Goal: Information Seeking & Learning: Learn about a topic

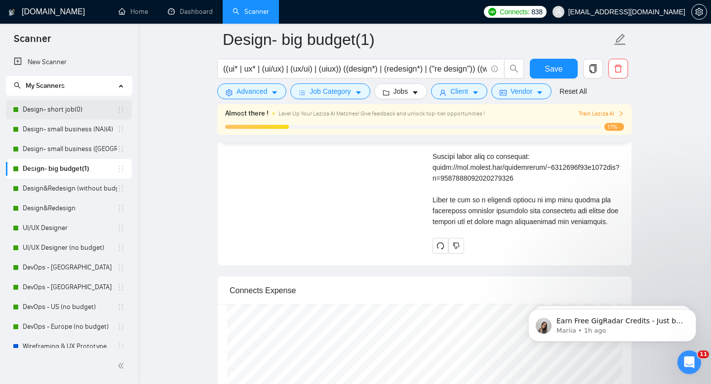
click at [66, 109] on link "Design- short job(0)" at bounding box center [70, 110] width 94 height 20
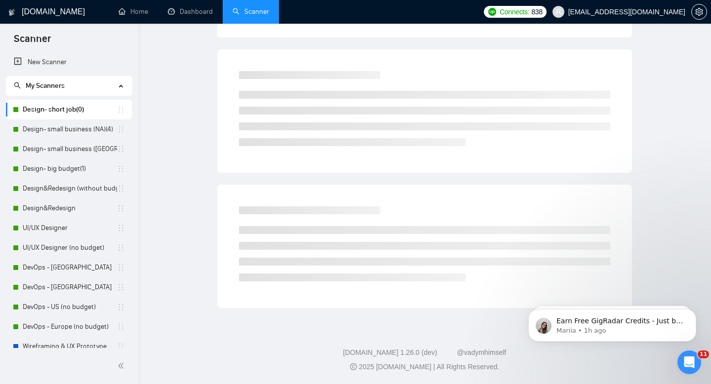
scroll to position [7, 0]
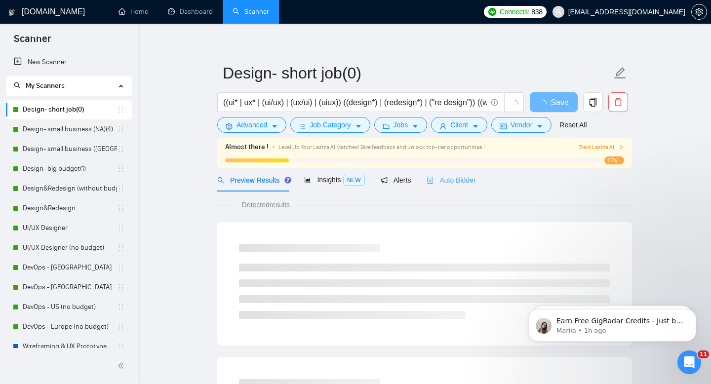
click at [465, 188] on div "Auto Bidder" at bounding box center [451, 179] width 49 height 23
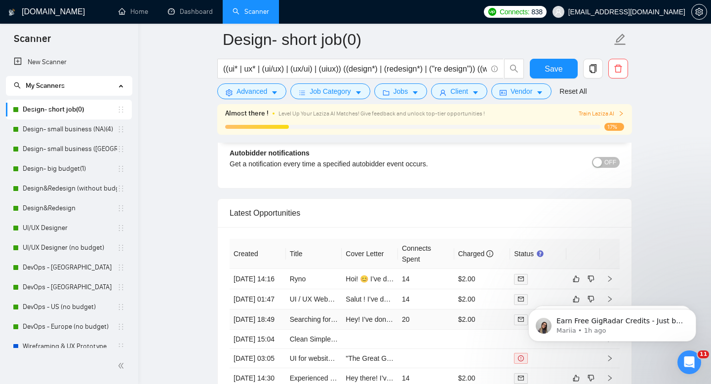
scroll to position [2492, 0]
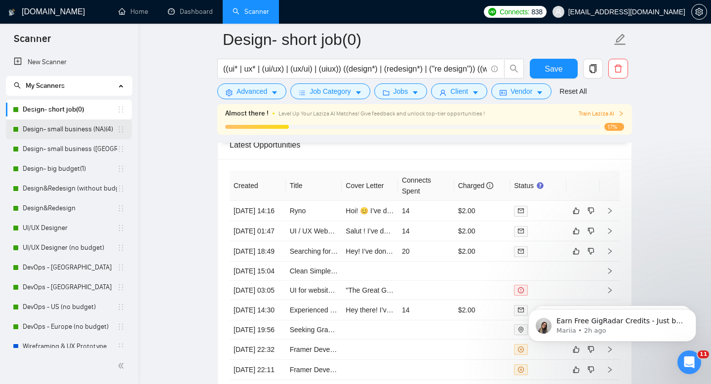
click at [61, 127] on link "Design- small business (NA)(4)" at bounding box center [70, 129] width 94 height 20
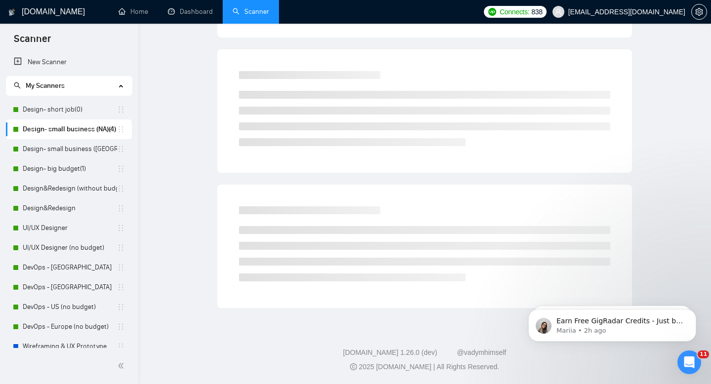
scroll to position [7, 0]
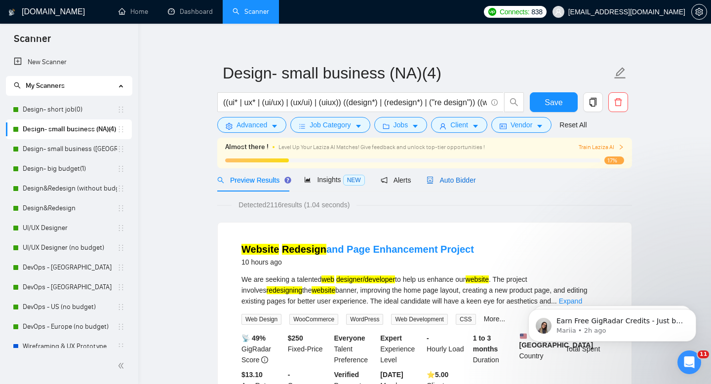
click at [457, 177] on span "Auto Bidder" at bounding box center [451, 180] width 49 height 8
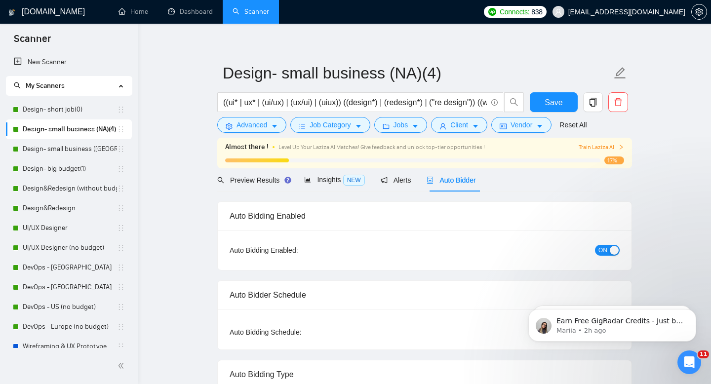
radio input "false"
radio input "true"
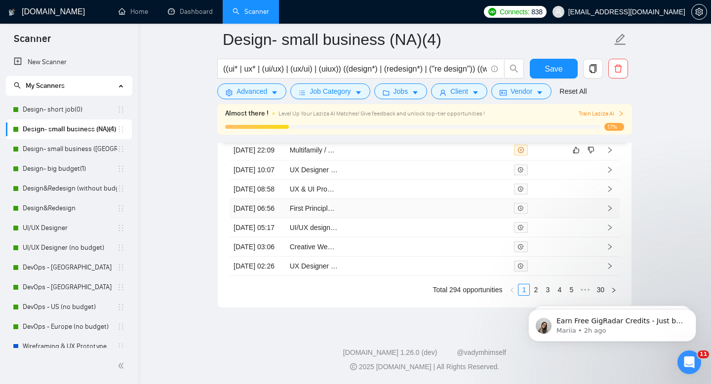
scroll to position [2843, 0]
click at [533, 287] on link "2" at bounding box center [535, 289] width 11 height 11
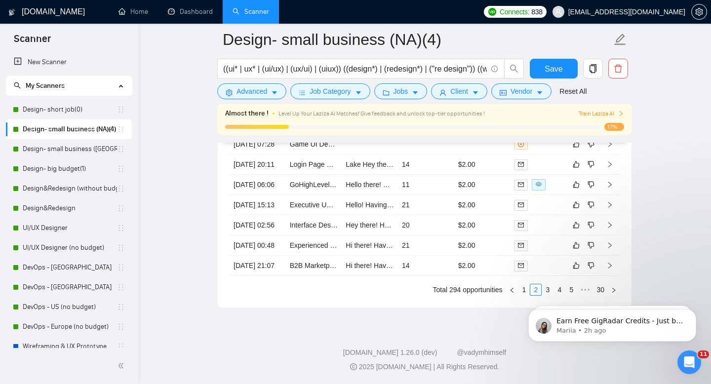
click html "Earn Free GigRadar Credits - Just by Sharing Your Story! 💬 Want more credits fo…"
click at [692, 312] on icon "Dismiss notification" at bounding box center [692, 311] width 3 height 3
click at [692, 312] on icon "Dismiss notification" at bounding box center [693, 312] width 3 height 3
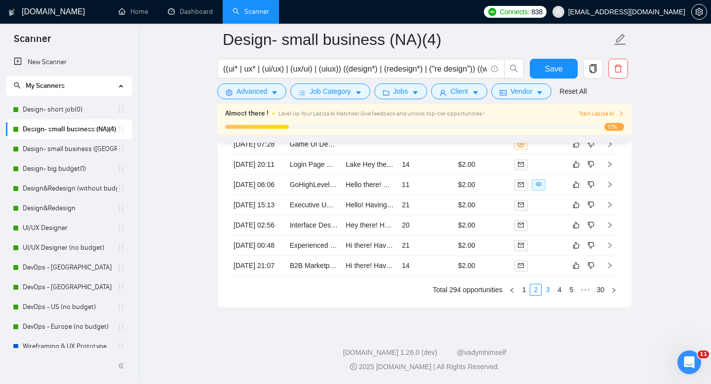
click at [548, 291] on link "3" at bounding box center [547, 289] width 11 height 11
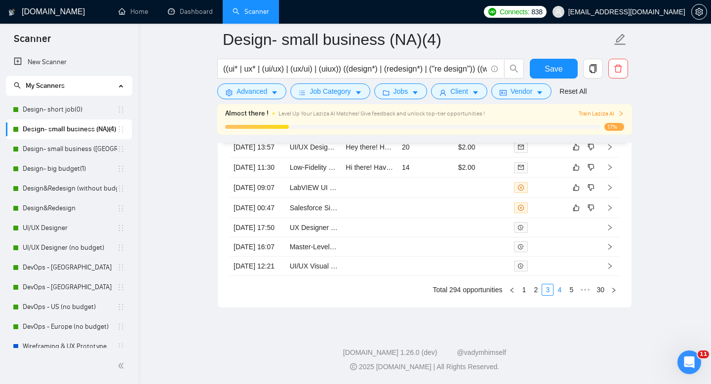
click at [561, 289] on link "4" at bounding box center [559, 289] width 11 height 11
click at [535, 295] on link "3" at bounding box center [535, 289] width 11 height 11
click at [532, 295] on link "2" at bounding box center [535, 289] width 11 height 11
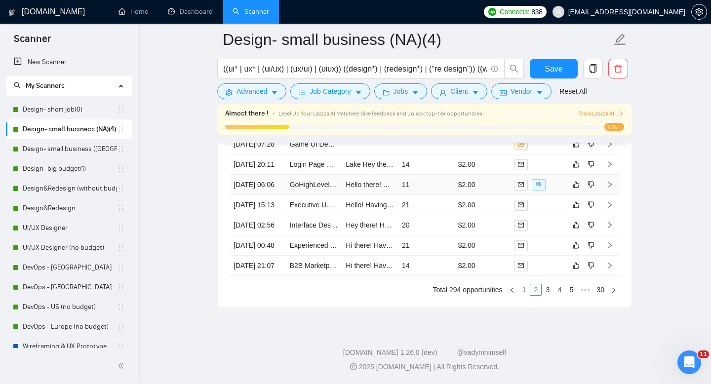
scroll to position [2825, 0]
click at [523, 295] on link "1" at bounding box center [523, 289] width 11 height 11
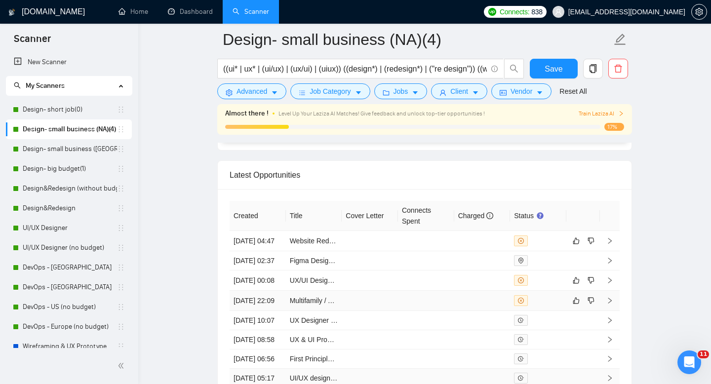
scroll to position [2585, 0]
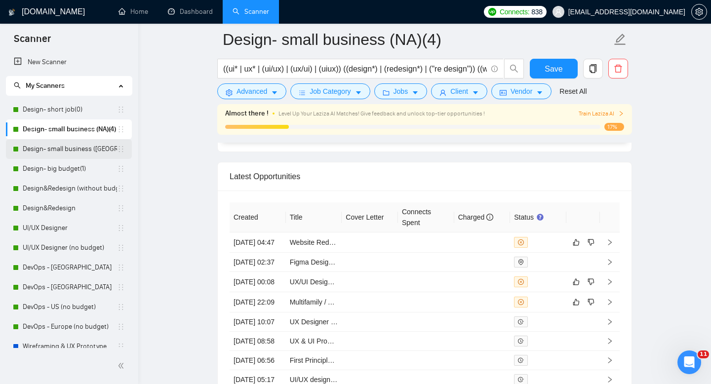
click at [65, 148] on link "Design- small business ([GEOGRAPHIC_DATA])(4)" at bounding box center [70, 149] width 94 height 20
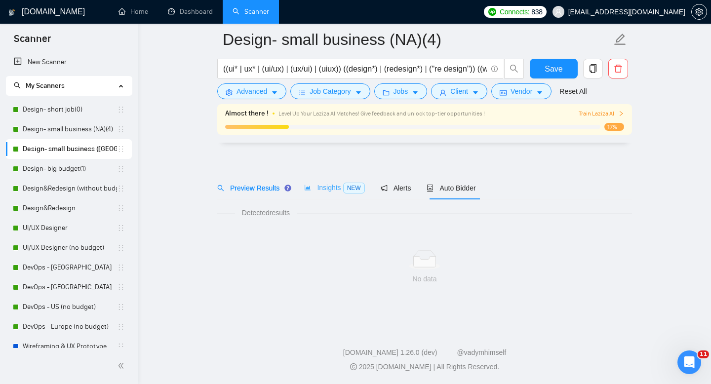
scroll to position [7, 0]
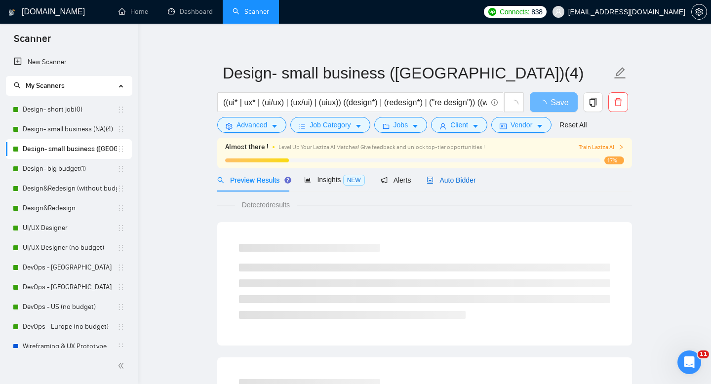
click at [469, 176] on span "Auto Bidder" at bounding box center [451, 180] width 49 height 8
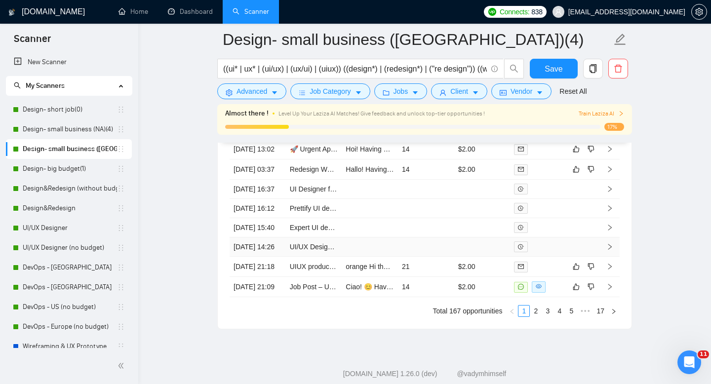
scroll to position [2843, 0]
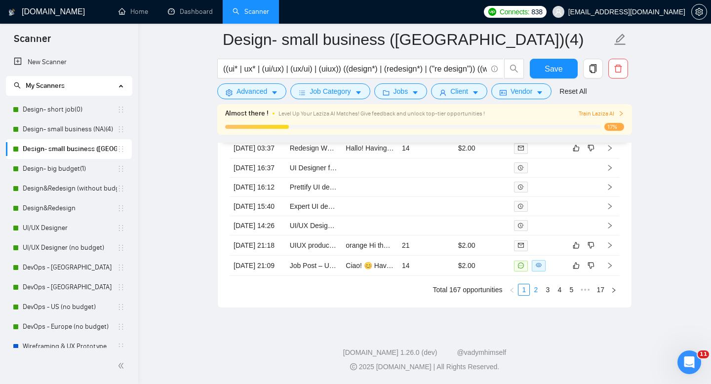
click at [534, 287] on link "2" at bounding box center [535, 289] width 11 height 11
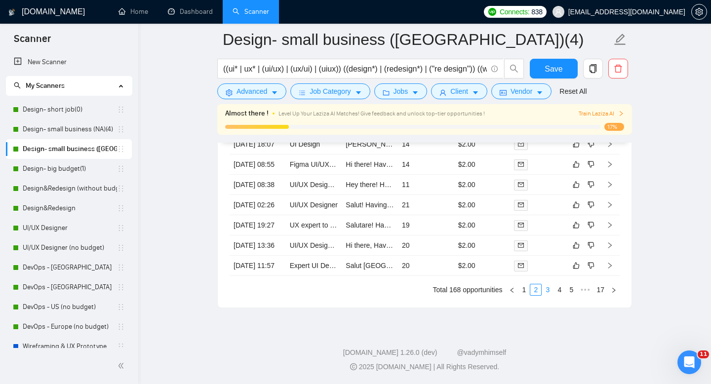
click at [546, 293] on link "3" at bounding box center [547, 289] width 11 height 11
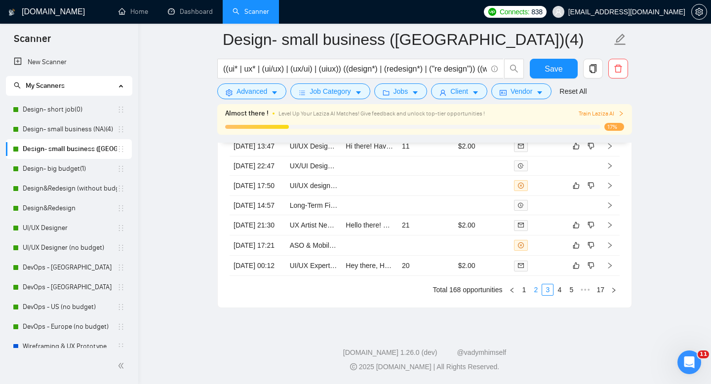
click at [534, 292] on link "2" at bounding box center [535, 289] width 11 height 11
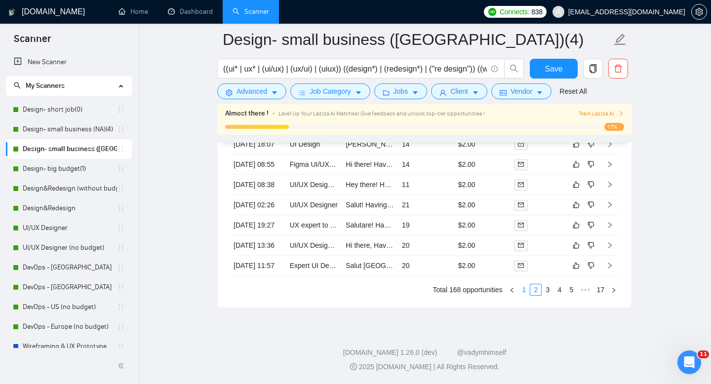
click at [524, 289] on link "1" at bounding box center [523, 289] width 11 height 11
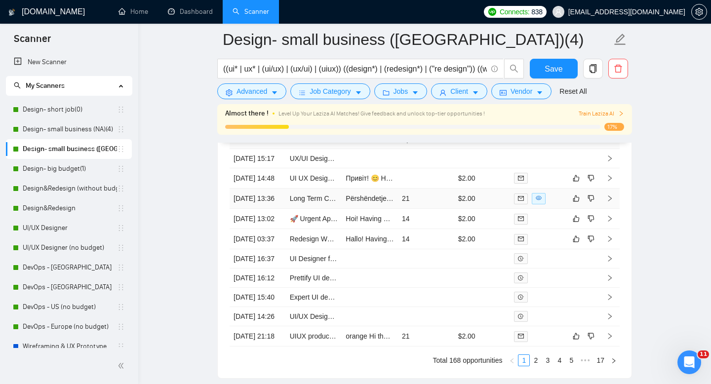
scroll to position [2668, 0]
click at [71, 162] on link "Design- big budget(1)" at bounding box center [70, 169] width 94 height 20
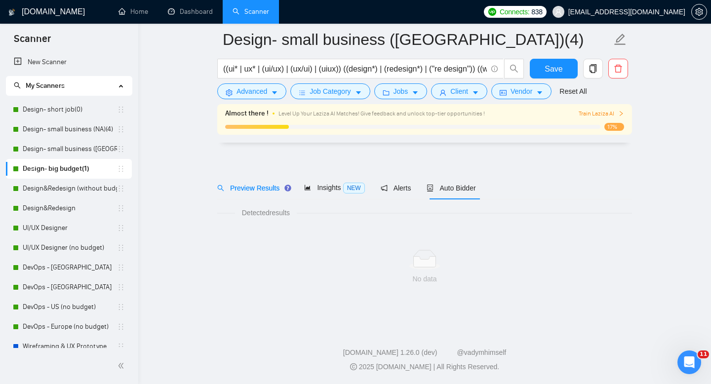
scroll to position [7, 0]
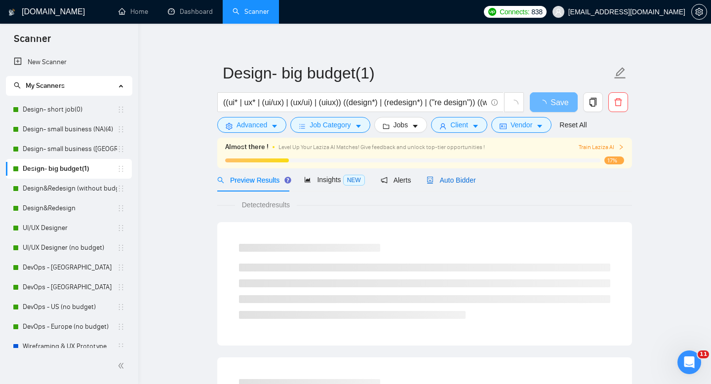
click at [460, 177] on span "Auto Bidder" at bounding box center [451, 180] width 49 height 8
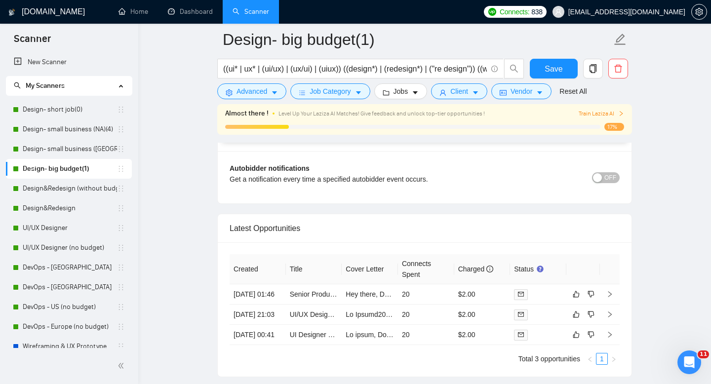
scroll to position [2491, 0]
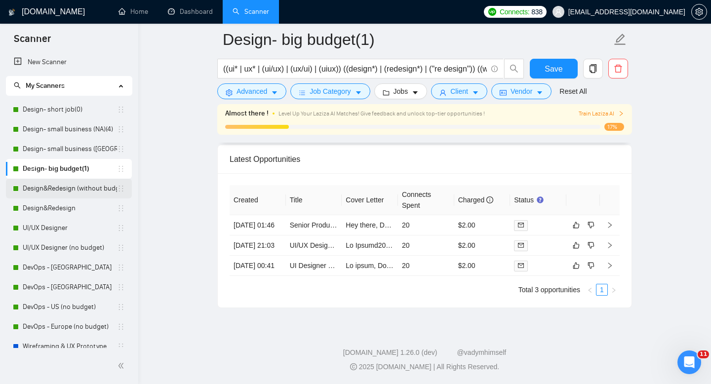
click at [47, 189] on link "Design&Redesign (without budget)" at bounding box center [70, 189] width 94 height 20
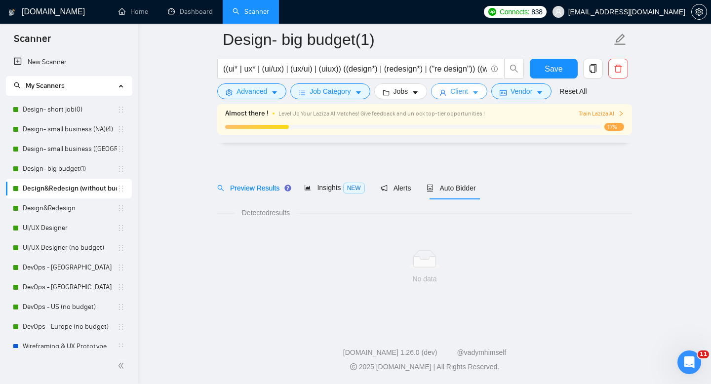
scroll to position [7, 0]
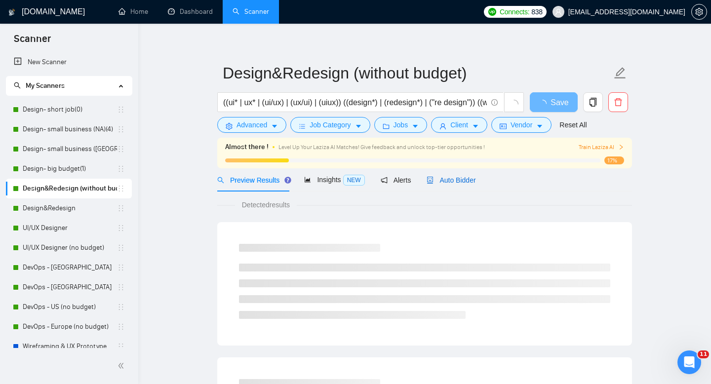
click at [469, 181] on span "Auto Bidder" at bounding box center [451, 180] width 49 height 8
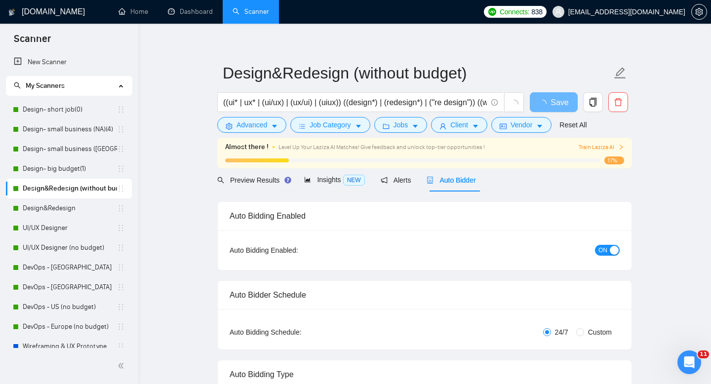
radio input "false"
radio input "true"
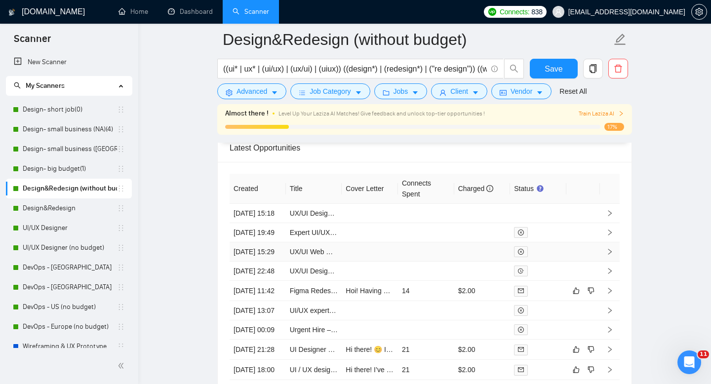
scroll to position [2611, 0]
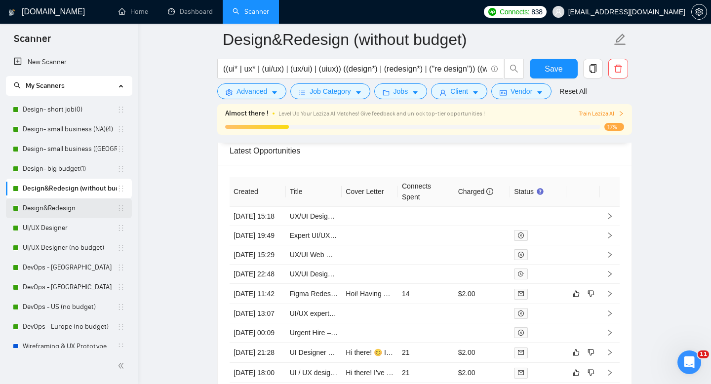
click at [55, 214] on link "Design&Redesign" at bounding box center [70, 209] width 94 height 20
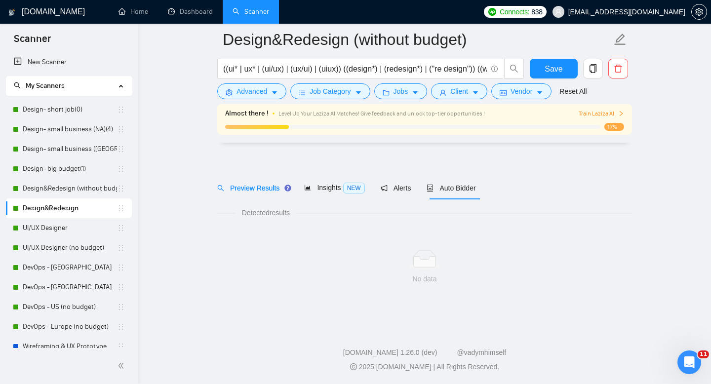
scroll to position [7, 0]
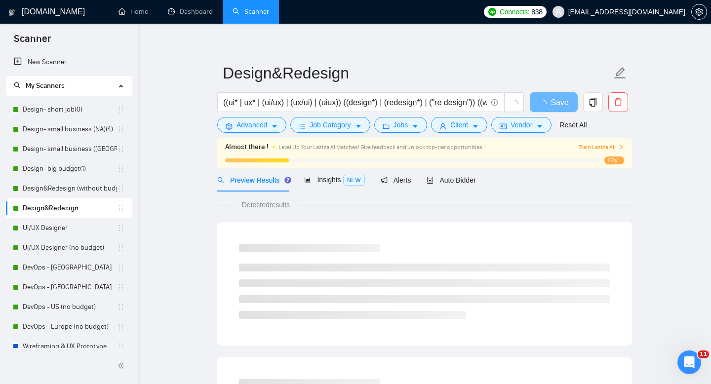
click at [481, 175] on div "Preview Results Insights NEW Alerts Auto Bidder" at bounding box center [424, 179] width 415 height 23
click at [469, 178] on span "Auto Bidder" at bounding box center [451, 180] width 49 height 8
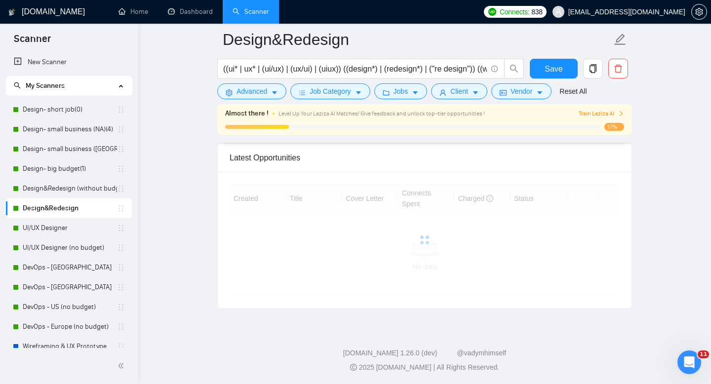
scroll to position [2851, 0]
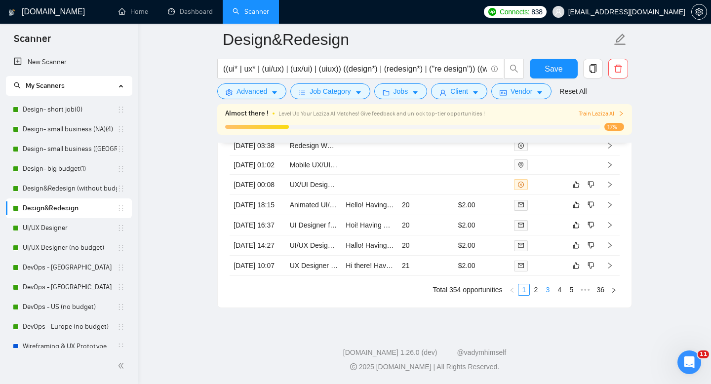
click at [548, 290] on link "3" at bounding box center [547, 289] width 11 height 11
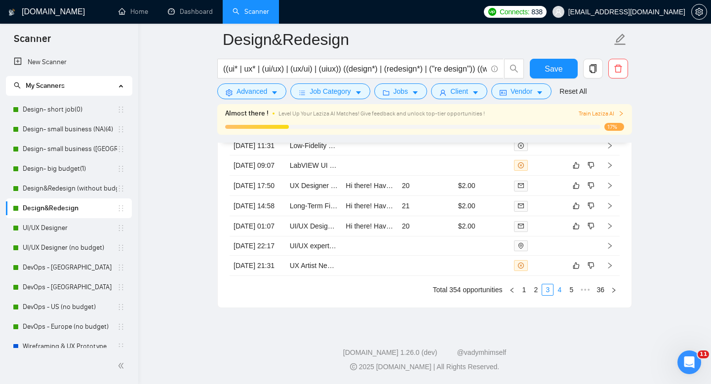
click at [559, 291] on link "4" at bounding box center [559, 289] width 11 height 11
click at [537, 290] on link "3" at bounding box center [535, 289] width 11 height 11
click at [534, 288] on link "2" at bounding box center [535, 289] width 11 height 11
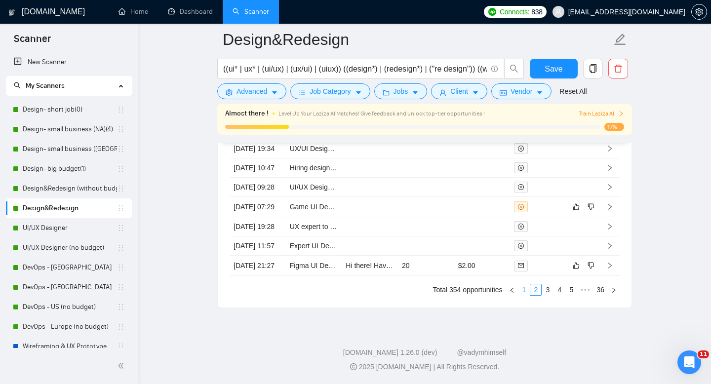
click at [522, 293] on link "1" at bounding box center [523, 289] width 11 height 11
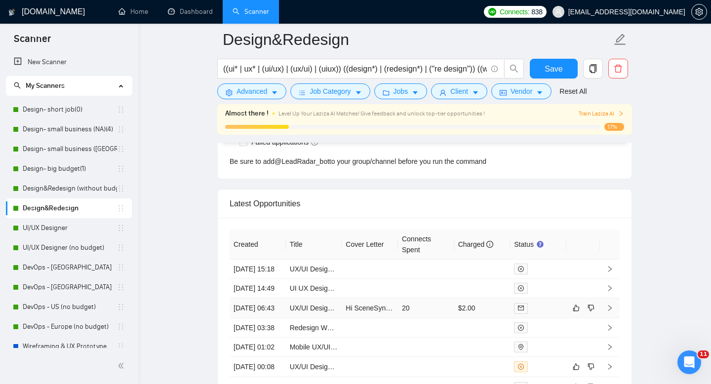
scroll to position [2564, 0]
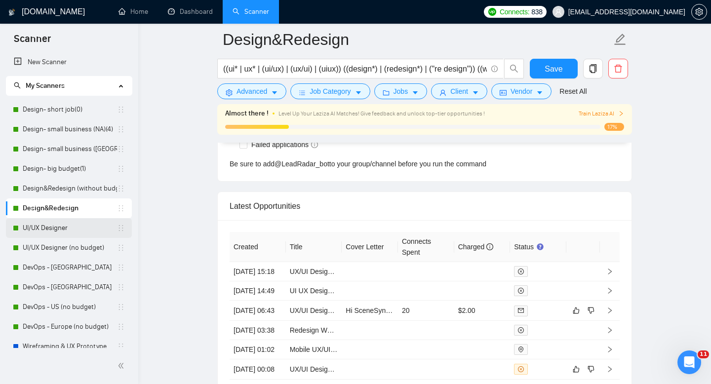
click at [45, 227] on link "UI/UX Designer" at bounding box center [70, 228] width 94 height 20
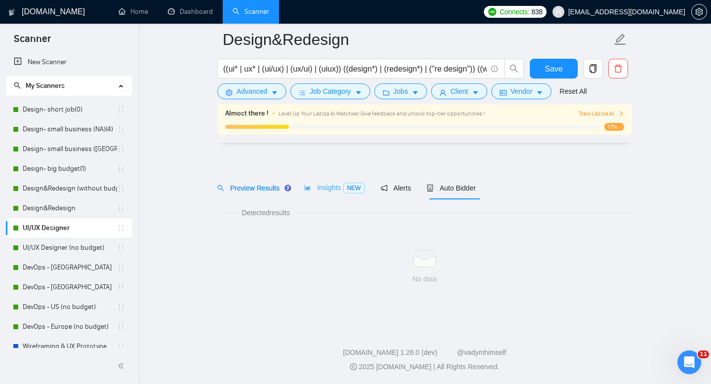
scroll to position [7, 0]
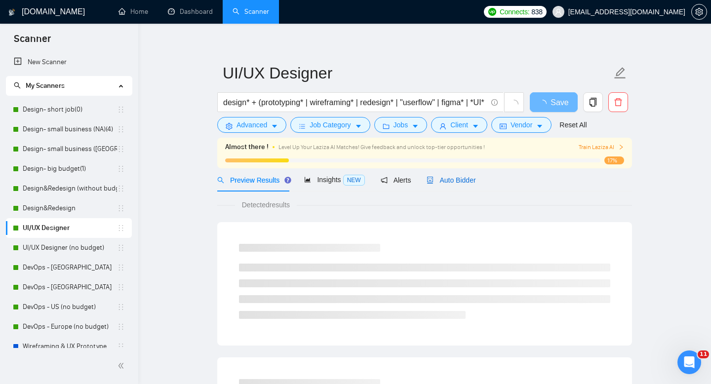
click at [464, 182] on span "Auto Bidder" at bounding box center [451, 180] width 49 height 8
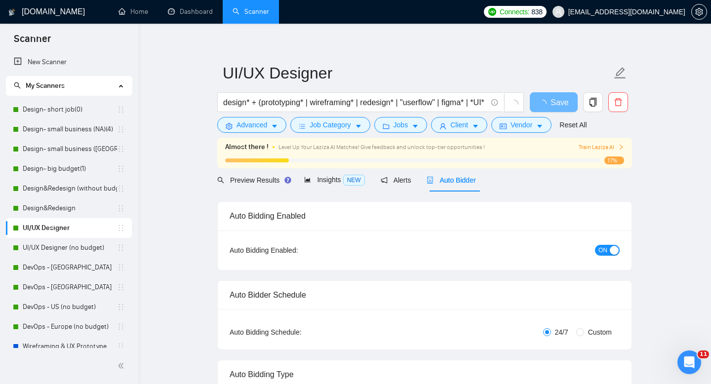
radio input "false"
radio input "true"
checkbox input "true"
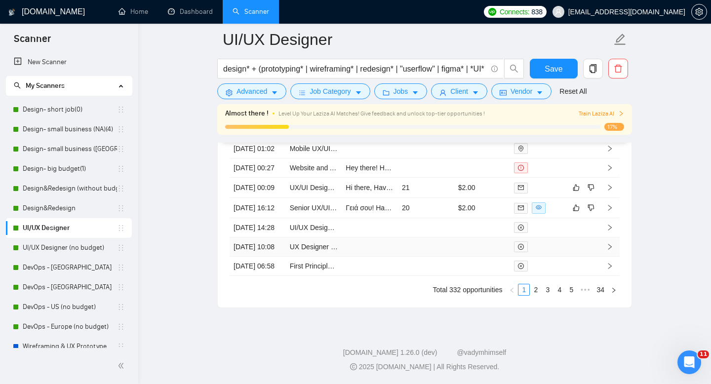
scroll to position [2920, 0]
click at [535, 295] on link "2" at bounding box center [535, 289] width 11 height 11
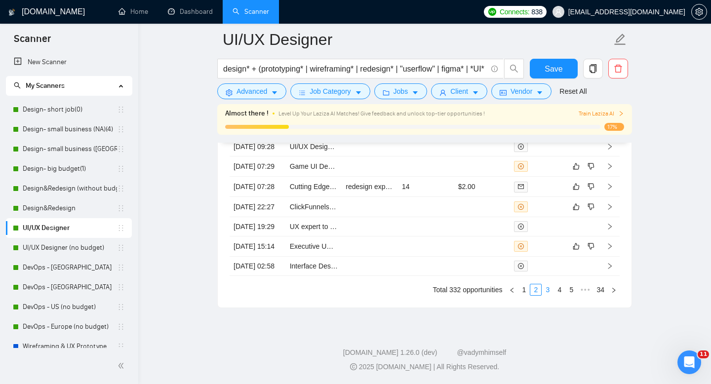
click at [547, 295] on link "3" at bounding box center [547, 289] width 11 height 11
click at [556, 295] on link "4" at bounding box center [559, 289] width 11 height 11
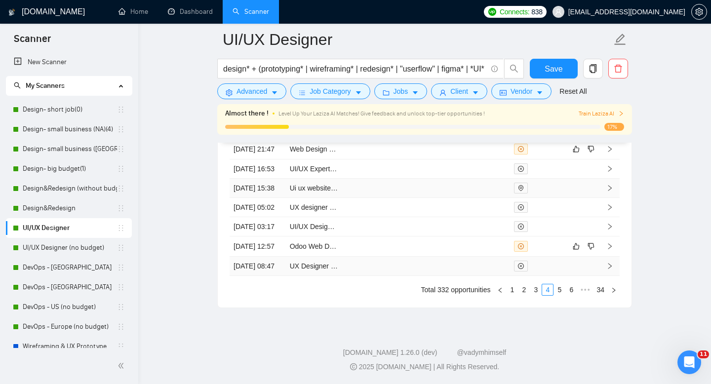
scroll to position [2976, 0]
click at [534, 291] on link "3" at bounding box center [535, 289] width 11 height 11
click at [534, 290] on link "2" at bounding box center [535, 289] width 11 height 11
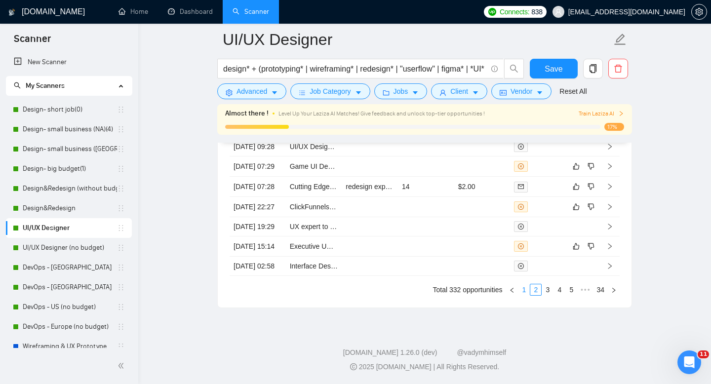
click at [525, 291] on link "1" at bounding box center [523, 289] width 11 height 11
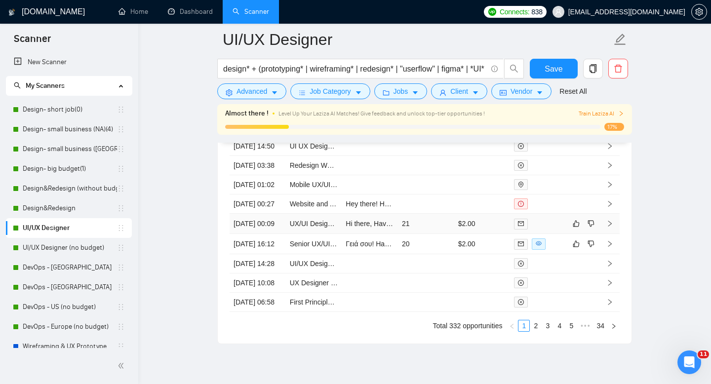
scroll to position [2841, 0]
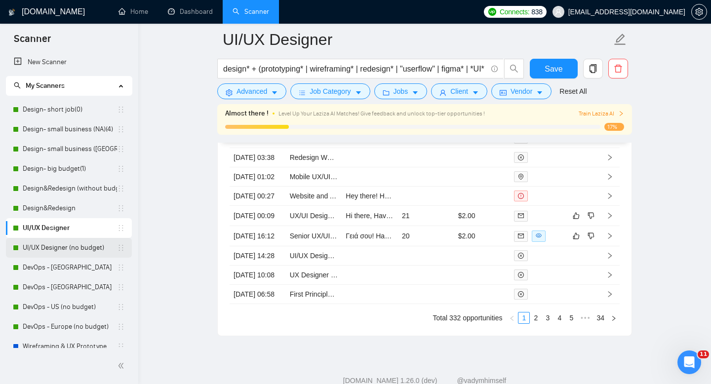
click at [57, 250] on link "UI/UX Designer (no budget)" at bounding box center [70, 248] width 94 height 20
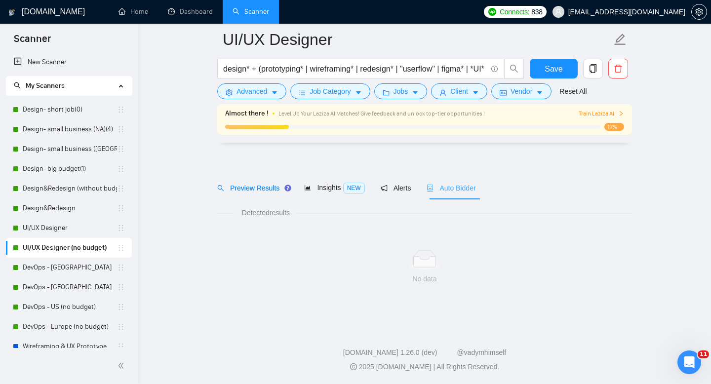
scroll to position [7, 0]
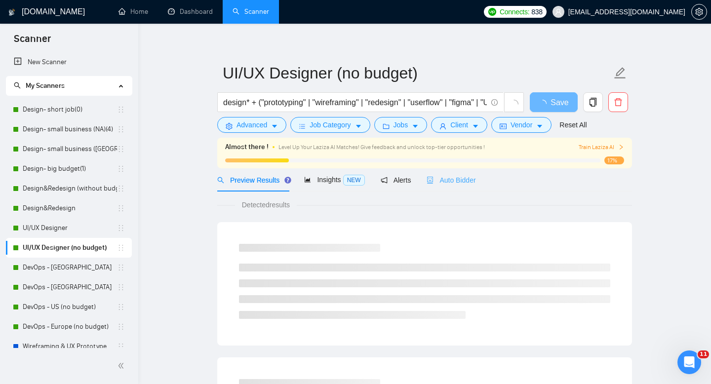
click at [458, 187] on div "Auto Bidder" at bounding box center [451, 179] width 49 height 23
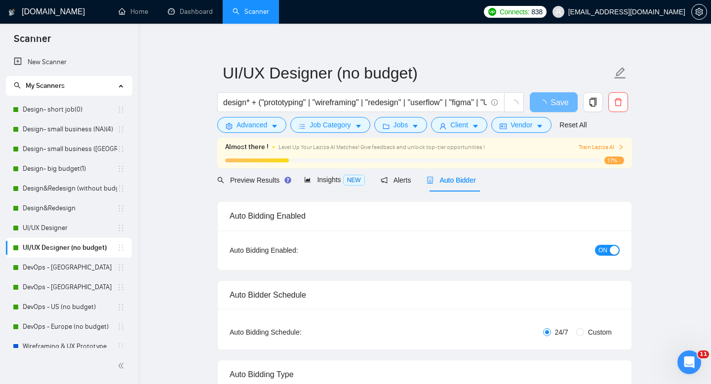
radio input "false"
radio input "true"
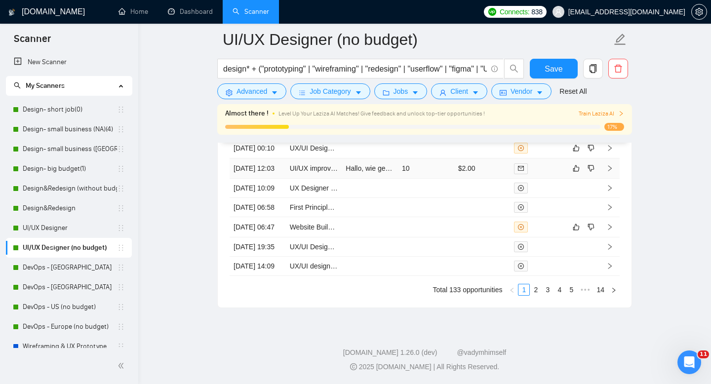
scroll to position [2843, 0]
click at [532, 292] on link "2" at bounding box center [535, 289] width 11 height 11
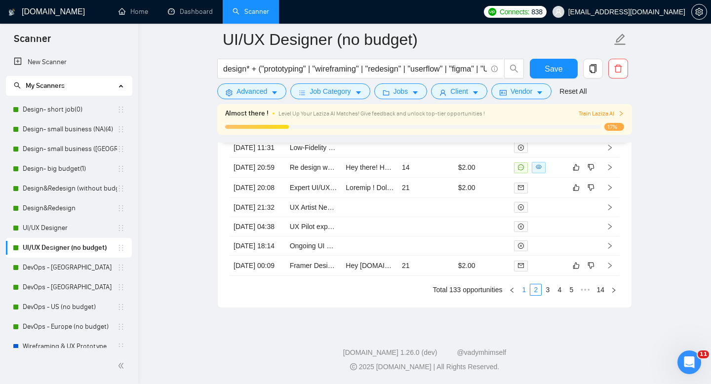
click at [524, 287] on link "1" at bounding box center [523, 289] width 11 height 11
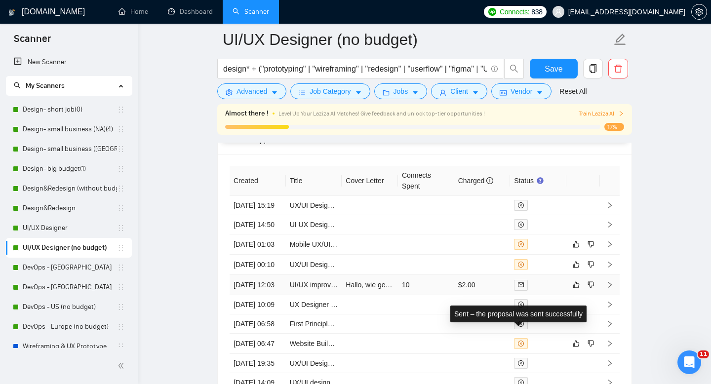
scroll to position [2611, 0]
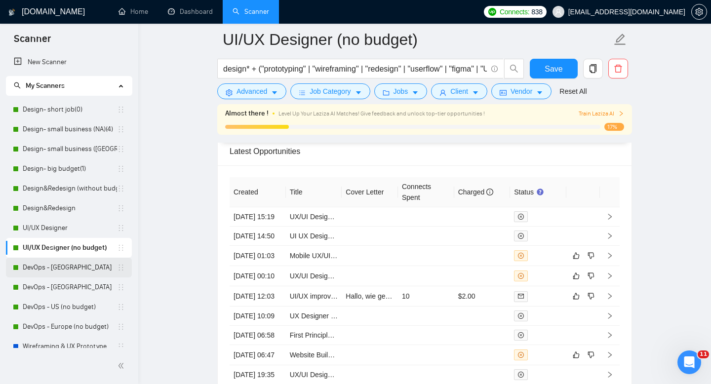
click at [49, 263] on link "DevOps - [GEOGRAPHIC_DATA]" at bounding box center [70, 268] width 94 height 20
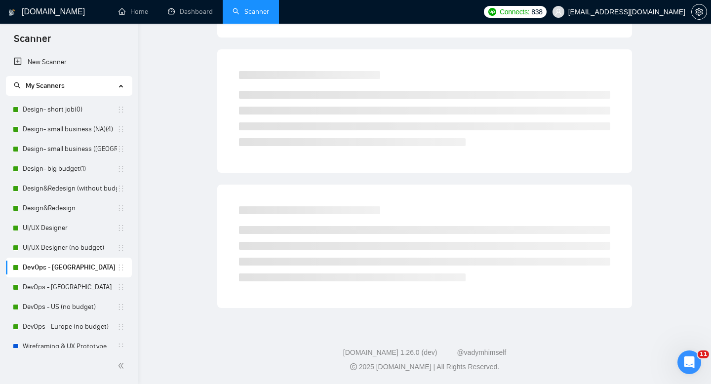
scroll to position [7, 0]
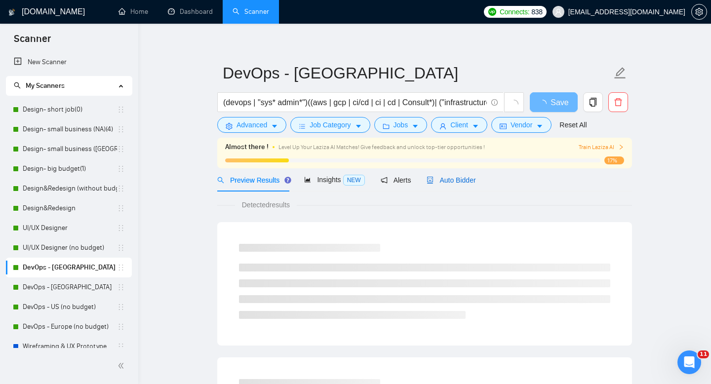
click at [460, 184] on span "Auto Bidder" at bounding box center [451, 180] width 49 height 8
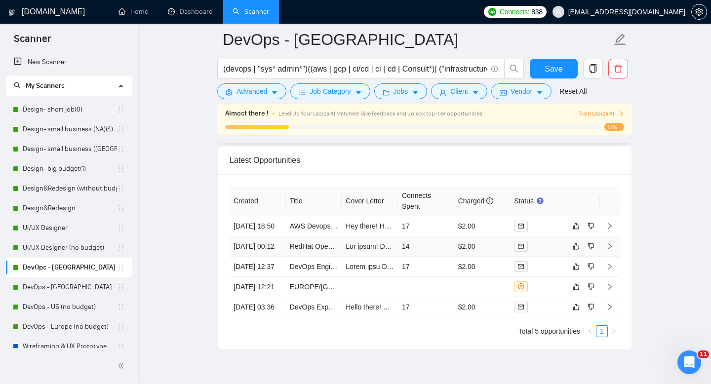
scroll to position [2533, 0]
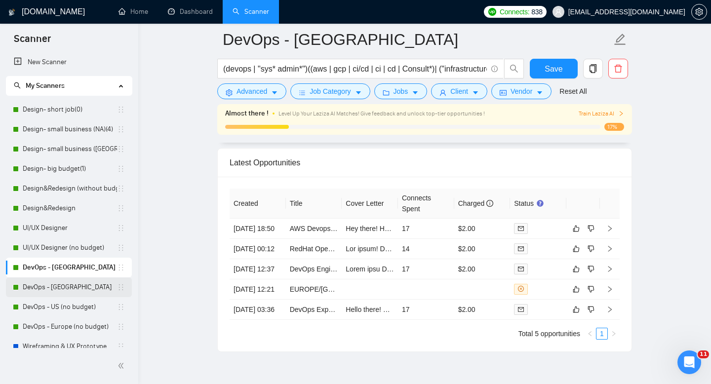
click at [47, 287] on link "DevOps - [GEOGRAPHIC_DATA]" at bounding box center [70, 288] width 94 height 20
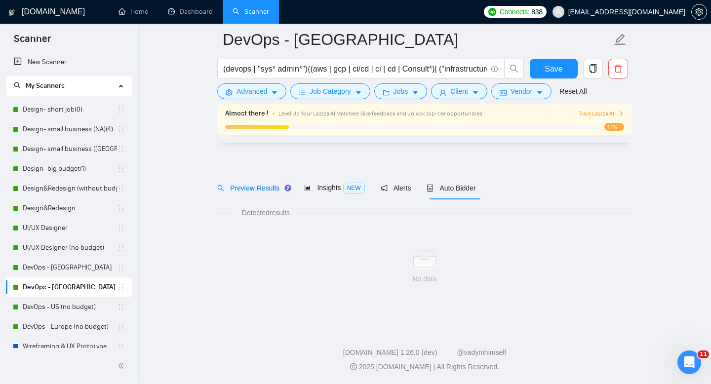
scroll to position [7, 0]
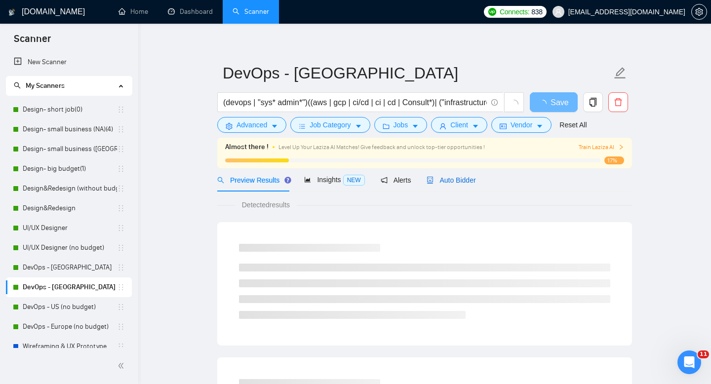
click at [459, 181] on span "Auto Bidder" at bounding box center [451, 180] width 49 height 8
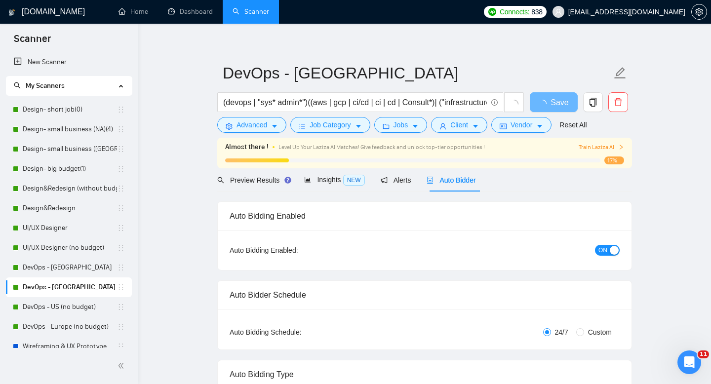
radio input "false"
radio input "true"
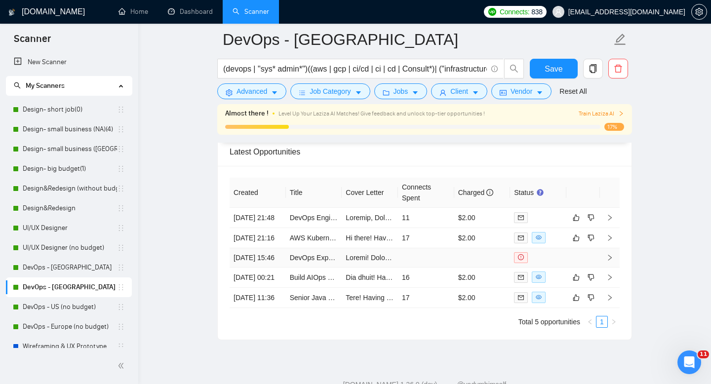
scroll to position [2529, 0]
click at [66, 307] on link "DevOps - US (no budget)" at bounding box center [70, 307] width 94 height 20
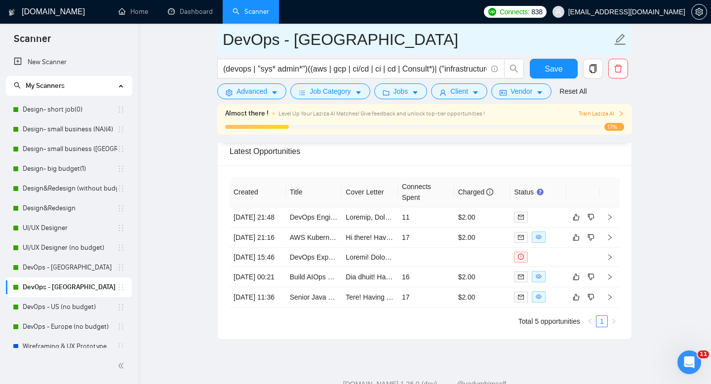
scroll to position [7, 0]
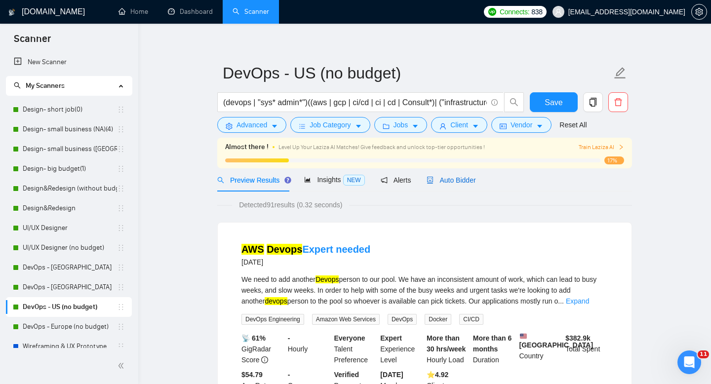
drag, startPoint x: 449, startPoint y: 184, endPoint x: 453, endPoint y: 191, distance: 8.4
click at [449, 184] on span "Auto Bidder" at bounding box center [451, 180] width 49 height 8
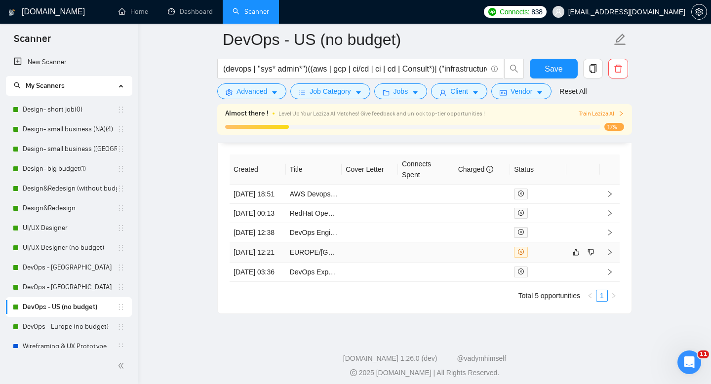
scroll to position [2442, 0]
click at [70, 333] on link "DevOps - Europe (no budget)" at bounding box center [70, 327] width 94 height 20
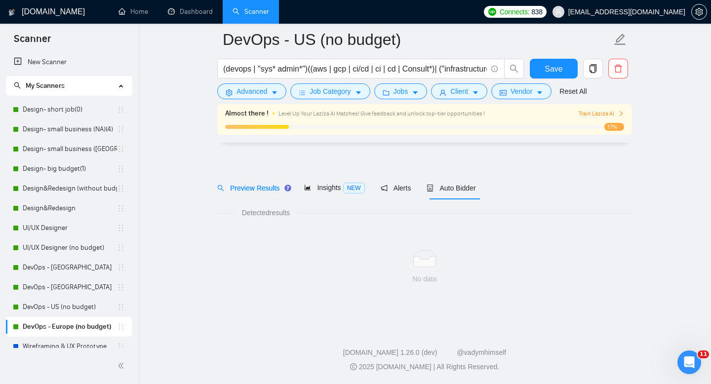
scroll to position [7, 0]
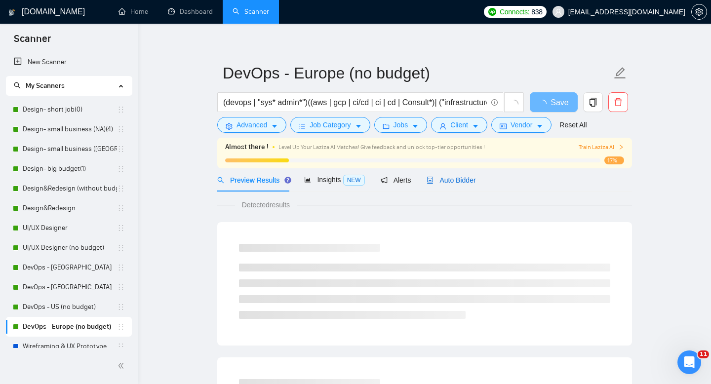
click at [451, 184] on div "Auto Bidder" at bounding box center [451, 180] width 49 height 11
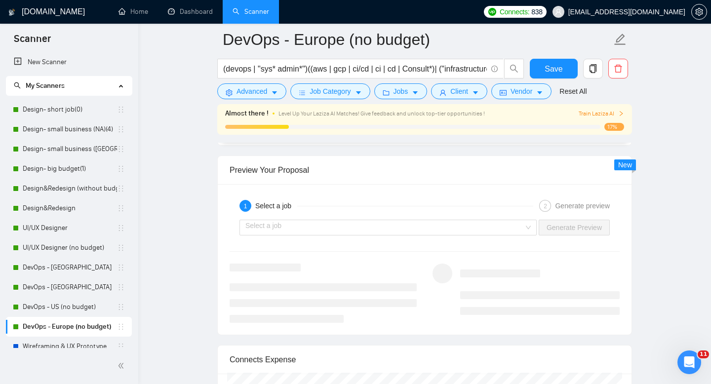
scroll to position [1816, 0]
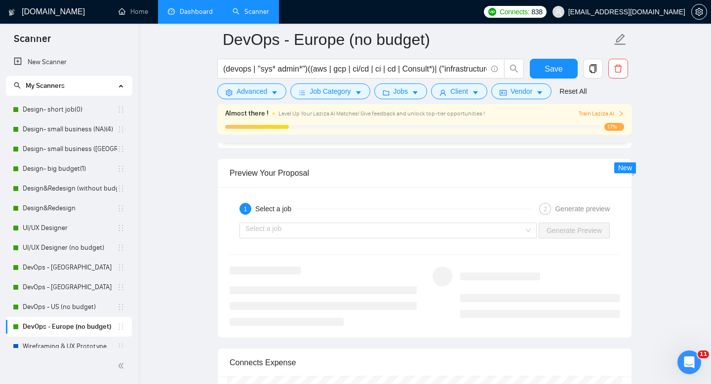
click at [194, 7] on link "Dashboard" at bounding box center [190, 11] width 45 height 8
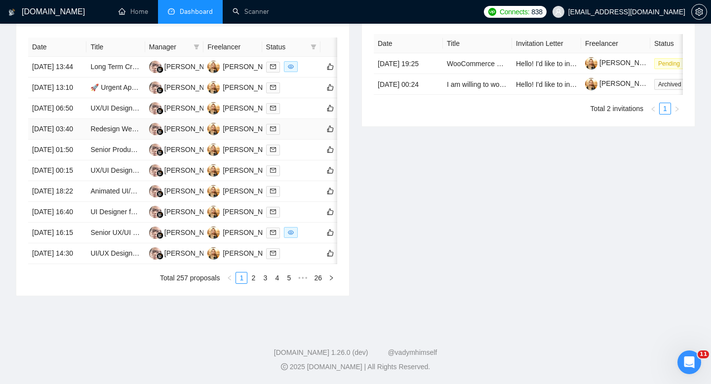
scroll to position [518, 0]
click at [286, 279] on link "5" at bounding box center [288, 278] width 11 height 11
click at [276, 279] on link "6" at bounding box center [277, 278] width 11 height 11
click at [276, 283] on link "7" at bounding box center [277, 278] width 11 height 11
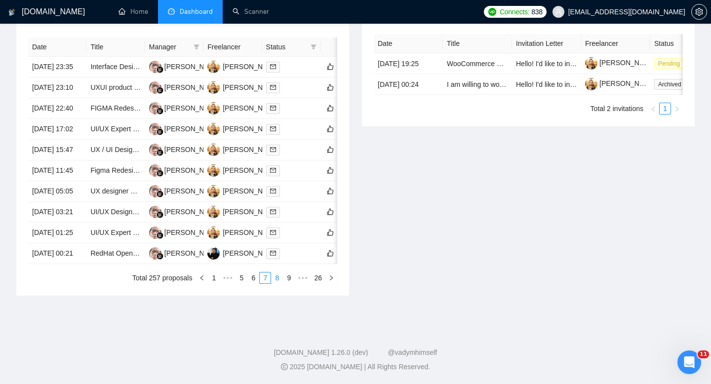
scroll to position [491, 0]
click at [279, 283] on link "8" at bounding box center [277, 278] width 11 height 11
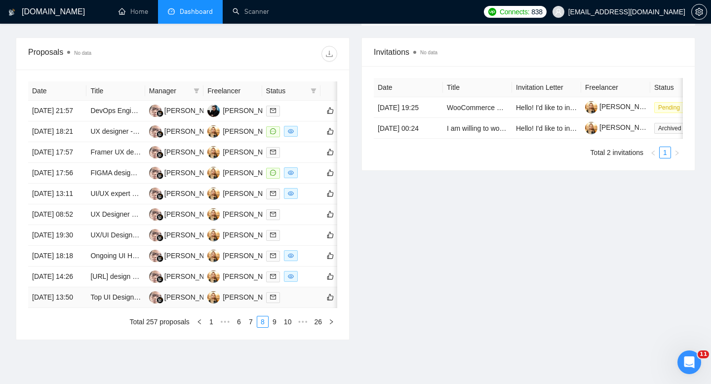
scroll to position [345, 0]
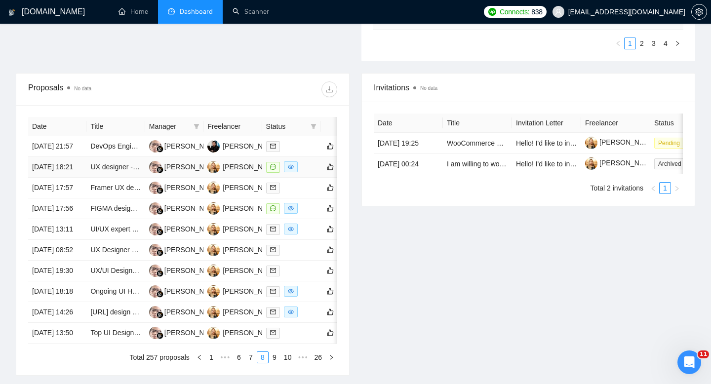
click at [79, 178] on td "[DATE] 18:21" at bounding box center [57, 167] width 58 height 21
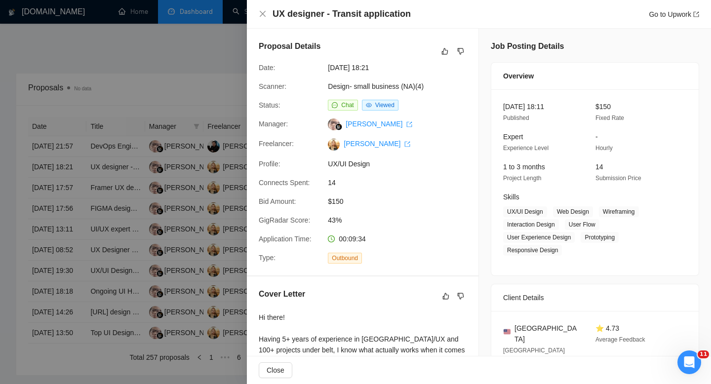
click at [122, 245] on div at bounding box center [355, 192] width 711 height 384
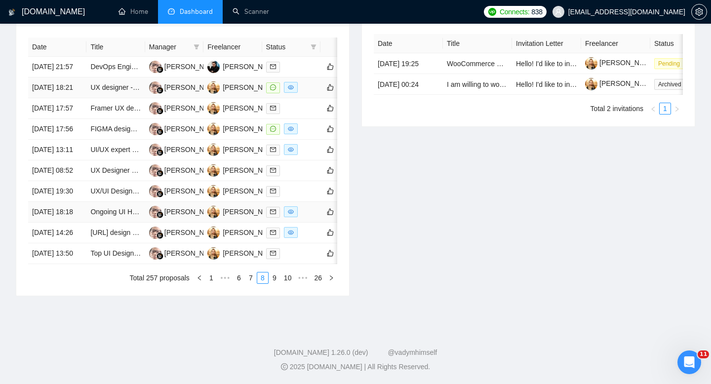
scroll to position [500, 0]
click at [248, 283] on link "7" at bounding box center [250, 278] width 11 height 11
click at [254, 278] on link "6" at bounding box center [253, 278] width 11 height 11
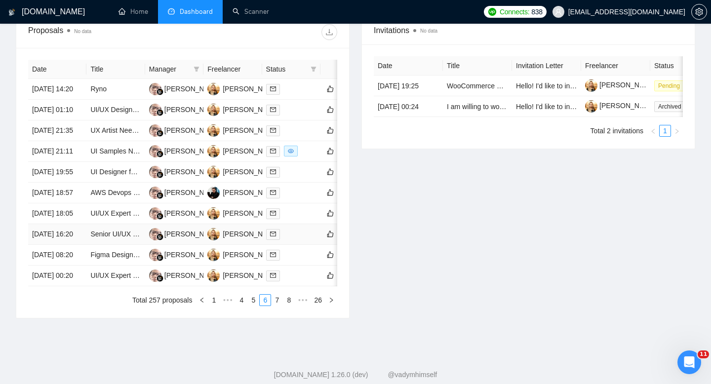
scroll to position [397, 0]
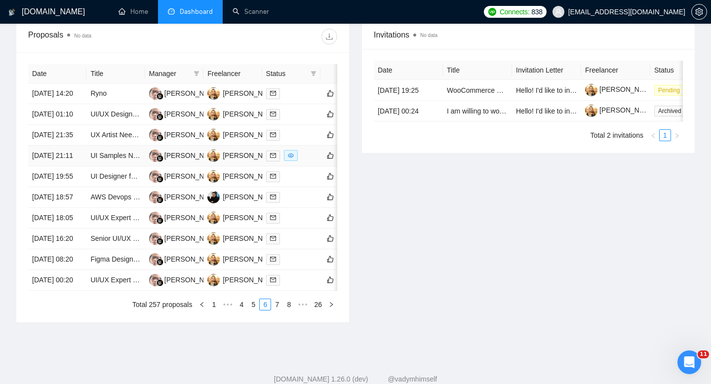
click at [87, 166] on td "UI Samples Needed - 2 views" at bounding box center [115, 156] width 58 height 21
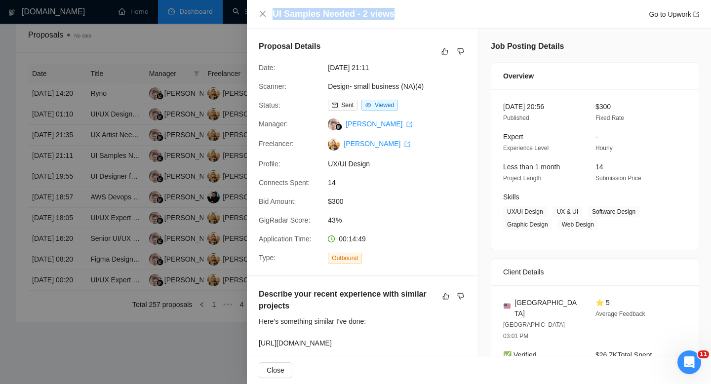
drag, startPoint x: 395, startPoint y: 16, endPoint x: 274, endPoint y: 17, distance: 120.5
click at [274, 17] on div "UI Samples Needed - 2 views Go to Upwork" at bounding box center [486, 14] width 427 height 12
copy h4 "UI Samples Needed - 2 views"
click at [262, 17] on icon "close" at bounding box center [263, 14] width 8 height 8
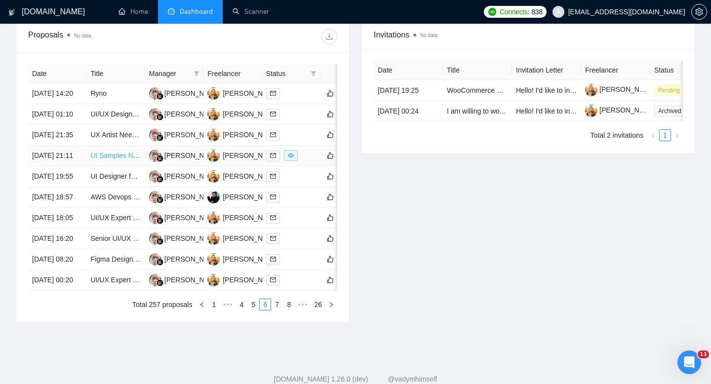
click at [99, 159] on link "UI Samples Needed - 2 views" at bounding box center [135, 156] width 91 height 8
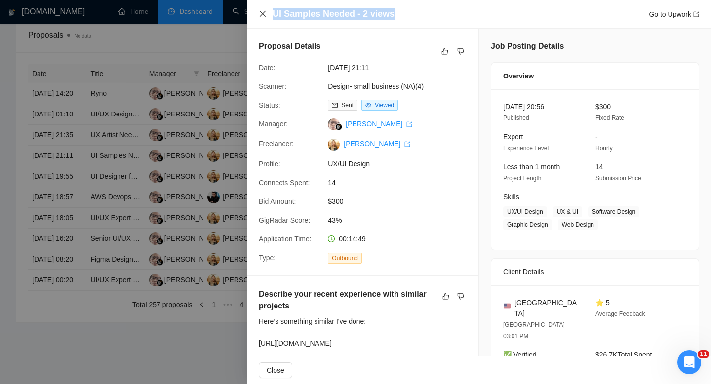
click at [262, 14] on icon "close" at bounding box center [263, 14] width 6 height 6
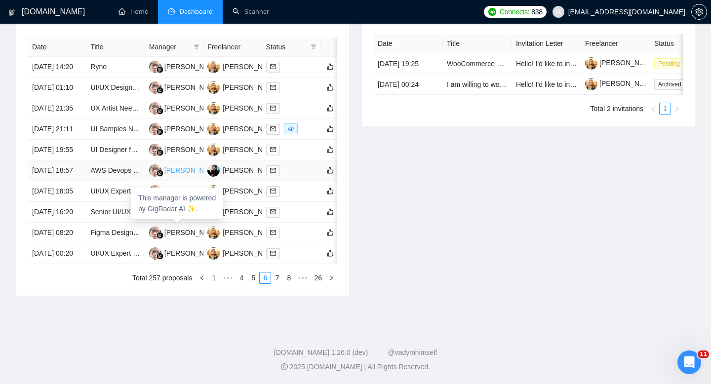
scroll to position [518, 0]
click at [252, 278] on link "5" at bounding box center [253, 278] width 11 height 11
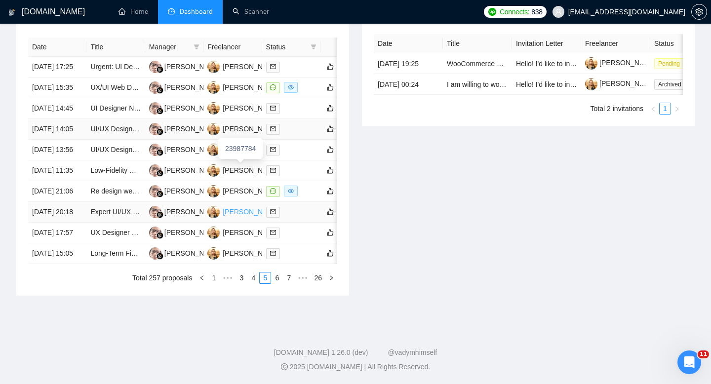
scroll to position [444, 0]
click at [115, 195] on link "Re design website auction chat for mobile" at bounding box center [154, 191] width 128 height 8
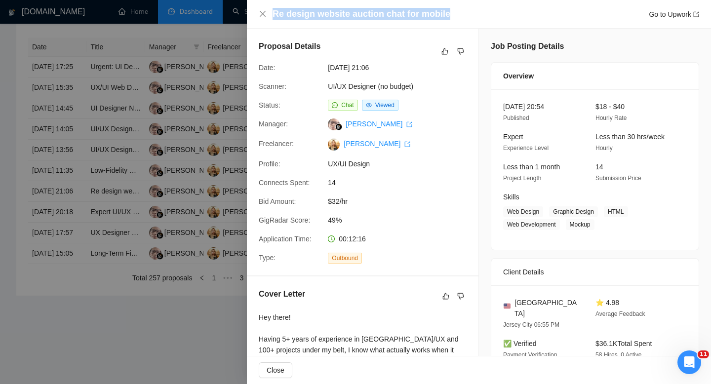
drag, startPoint x: 451, startPoint y: 12, endPoint x: 272, endPoint y: 14, distance: 179.3
click at [272, 14] on div "Re design website auction chat for mobile Go to Upwork" at bounding box center [479, 14] width 440 height 12
copy h4 "Re design website auction chat for mobile"
click at [258, 14] on div "Re design website auction chat for mobile Go to Upwork" at bounding box center [479, 14] width 464 height 29
click at [262, 14] on icon "close" at bounding box center [263, 14] width 8 height 8
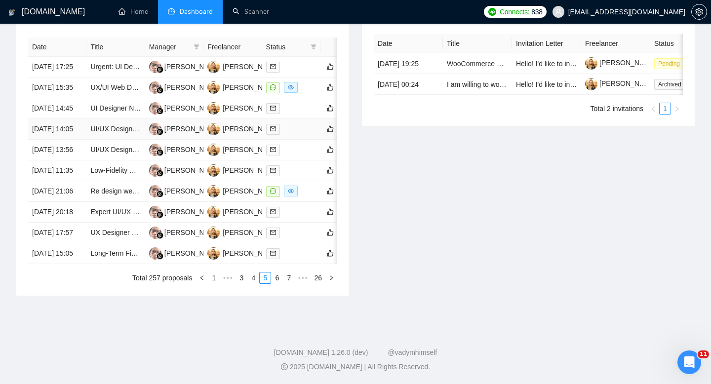
scroll to position [374, 0]
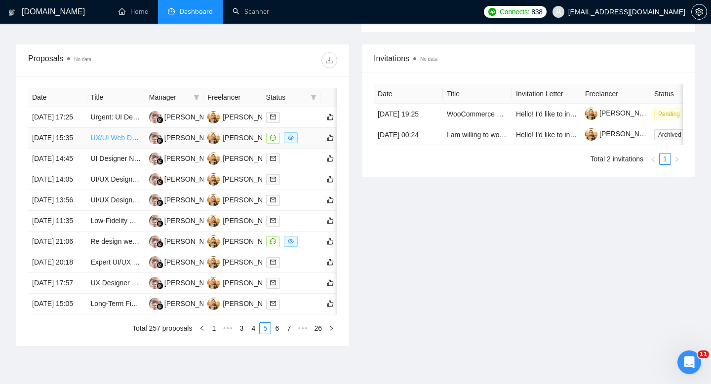
click at [107, 142] on link "UX/UI Web Designer" at bounding box center [122, 138] width 64 height 8
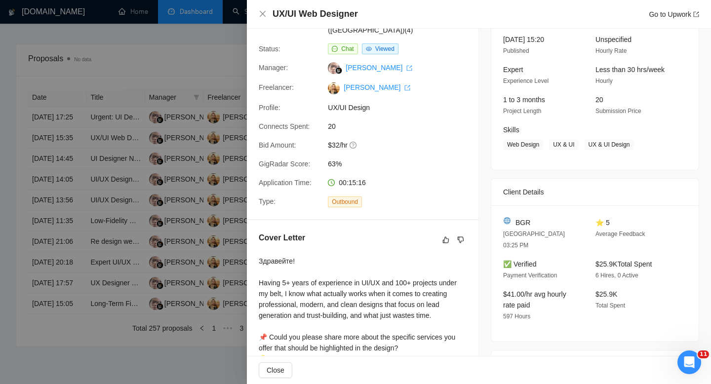
scroll to position [0, 0]
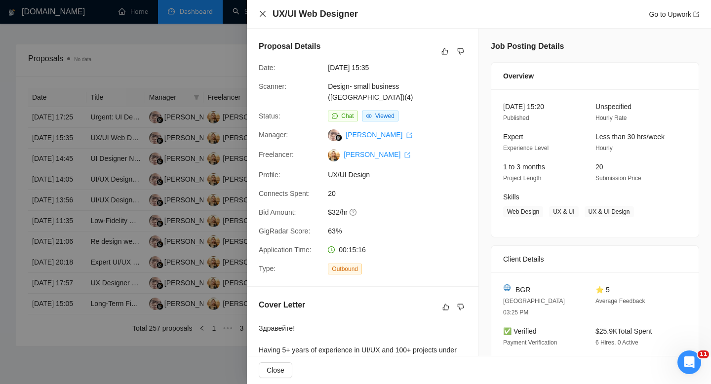
click at [263, 15] on icon "close" at bounding box center [263, 14] width 8 height 8
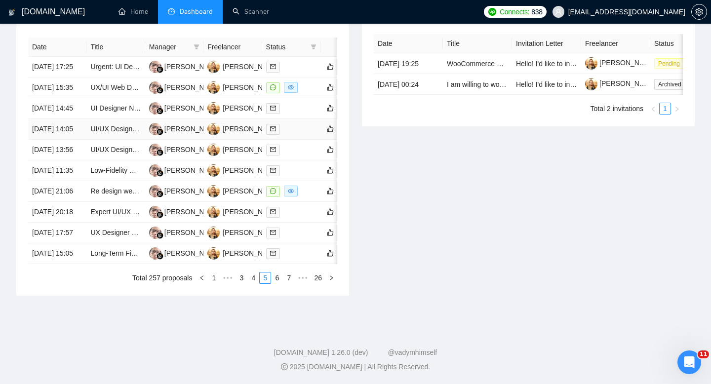
scroll to position [518, 0]
click at [251, 275] on link "4" at bounding box center [253, 278] width 11 height 11
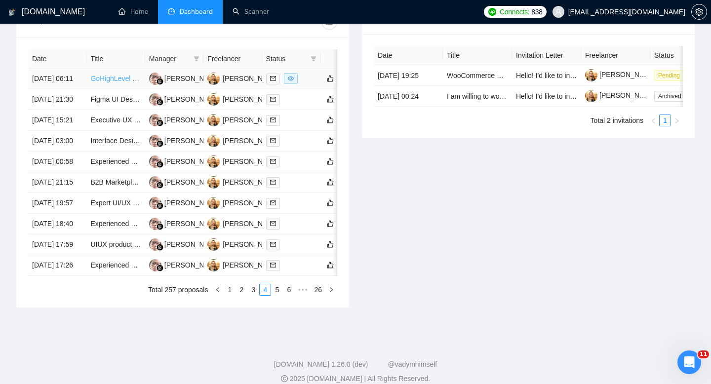
click at [111, 82] on link "GoHighLevel Funnel / Web Builder – Personalized Client Mini-Site" at bounding box center [191, 79] width 202 height 8
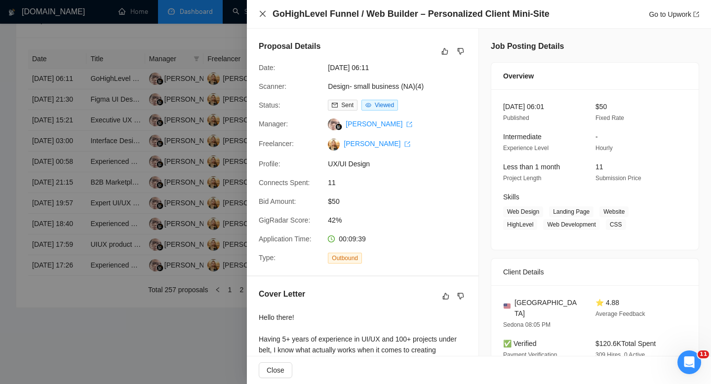
click at [265, 17] on icon "close" at bounding box center [263, 14] width 8 height 8
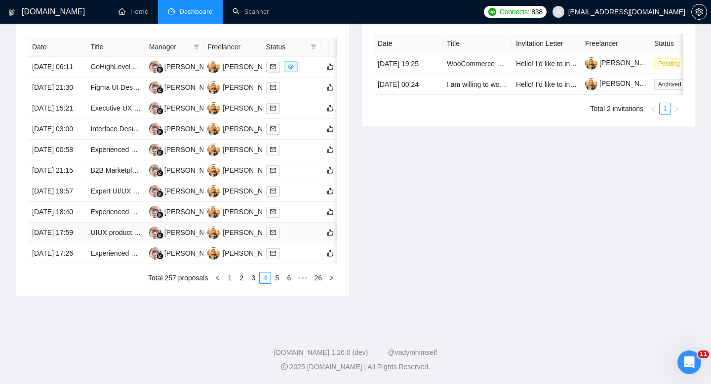
scroll to position [495, 0]
click at [252, 283] on link "3" at bounding box center [253, 278] width 11 height 11
click at [251, 283] on link "2" at bounding box center [253, 278] width 11 height 11
click at [105, 237] on link "UX/UI Design b2c fitness app" at bounding box center [135, 233] width 90 height 8
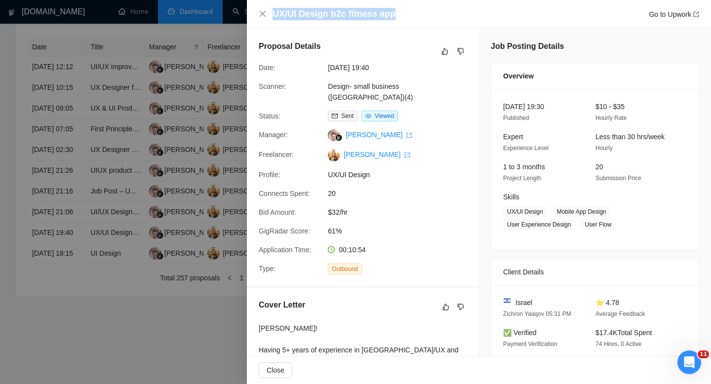
copy h4 "UX/UI Design b2c fitness app"
drag, startPoint x: 395, startPoint y: 17, endPoint x: 272, endPoint y: 17, distance: 123.0
click at [272, 17] on div "UX/UI Design b2c fitness app Go to Upwork" at bounding box center [479, 14] width 440 height 12
click at [262, 13] on icon "close" at bounding box center [263, 14] width 8 height 8
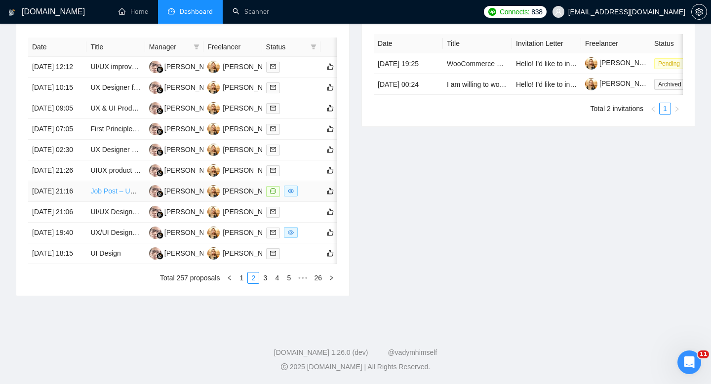
click at [106, 191] on link "Job Post – UX/UI Designer for Chat-Based Fundraising Platform (Figma)" at bounding box center [201, 191] width 223 height 8
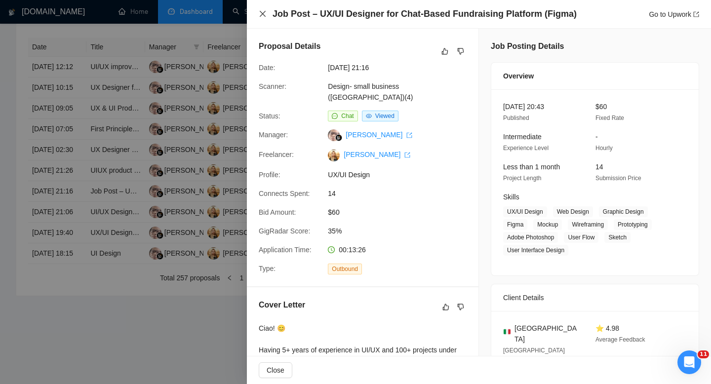
click at [264, 17] on icon "close" at bounding box center [263, 14] width 8 height 8
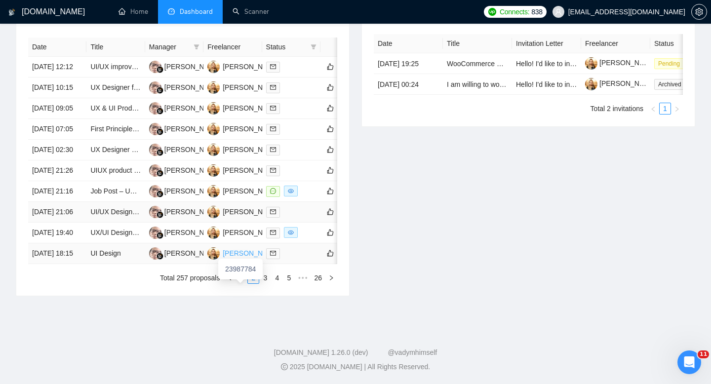
scroll to position [452, 0]
click at [240, 283] on link "1" at bounding box center [241, 278] width 11 height 11
click at [115, 237] on link "Senior UX/UI Designer — Payments & Cashier (iGaming)" at bounding box center [178, 233] width 176 height 8
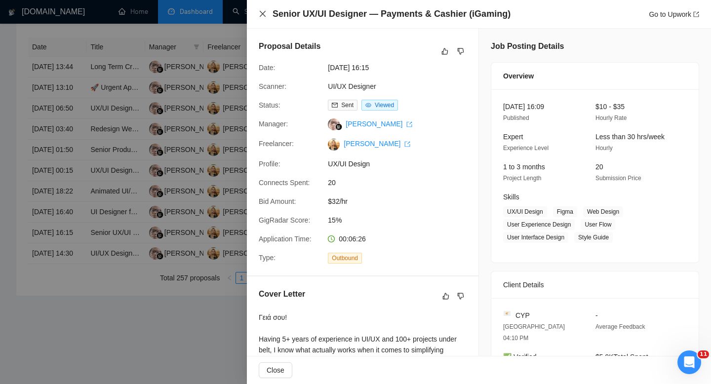
click at [262, 12] on icon "close" at bounding box center [263, 14] width 8 height 8
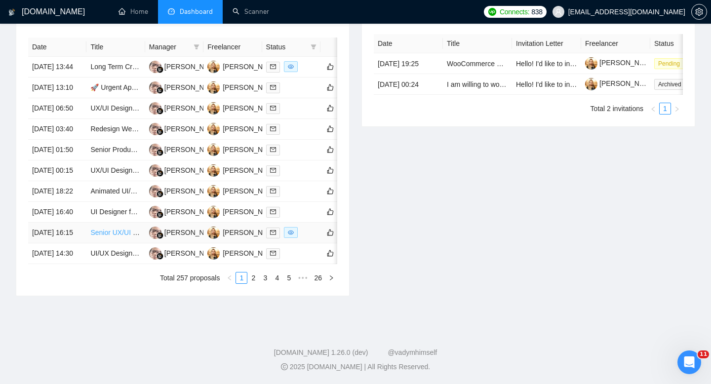
click at [113, 237] on link "Senior UX/UI Designer — Payments & Cashier (iGaming)" at bounding box center [178, 233] width 176 height 8
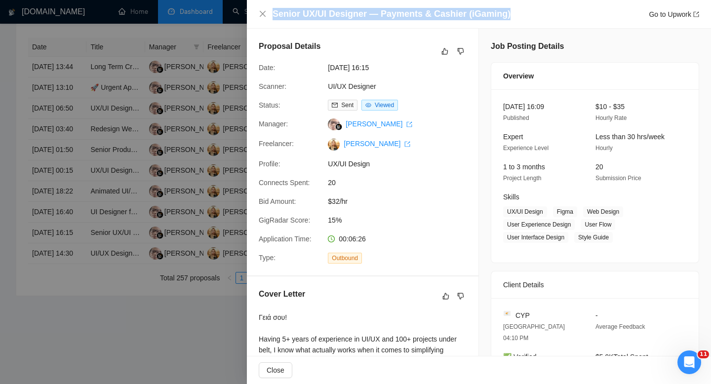
copy h4 "Senior UX/UI Designer — Payments & Cashier (iGaming)"
drag, startPoint x: 503, startPoint y: 17, endPoint x: 272, endPoint y: 10, distance: 231.2
click at [272, 10] on div "Senior UX/UI Designer — Payments & Cashier (iGaming) Go to Upwork" at bounding box center [479, 14] width 440 height 12
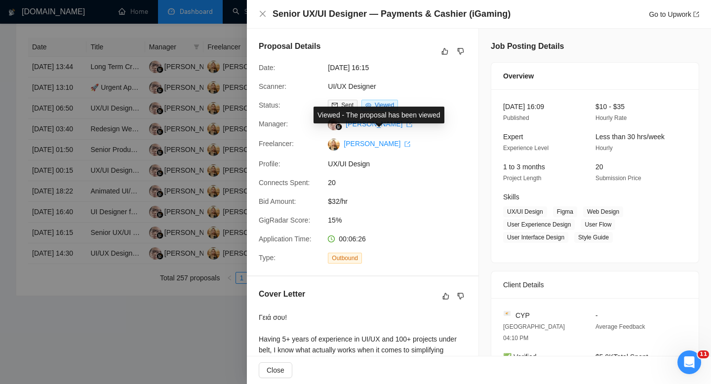
click at [376, 107] on div "Viewed - The proposal has been viewed" at bounding box center [379, 115] width 131 height 17
click at [309, 87] on div "Scanner:" at bounding box center [289, 86] width 69 height 11
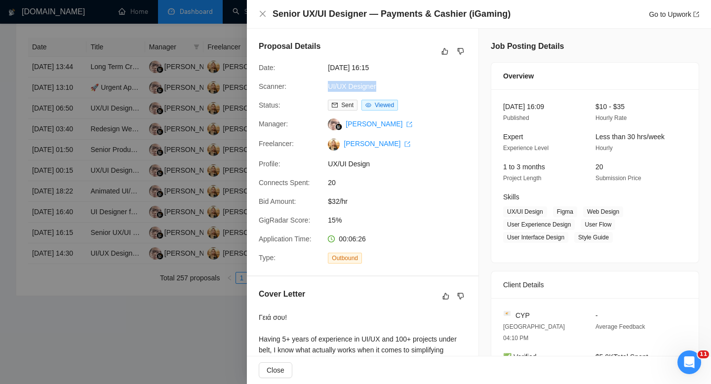
copy div "UI/UX Designer"
drag, startPoint x: 381, startPoint y: 86, endPoint x: 323, endPoint y: 86, distance: 57.3
click at [323, 86] on div "Scanner: UI/UX Designer" at bounding box center [359, 86] width 208 height 11
click at [261, 15] on icon "close" at bounding box center [263, 14] width 8 height 8
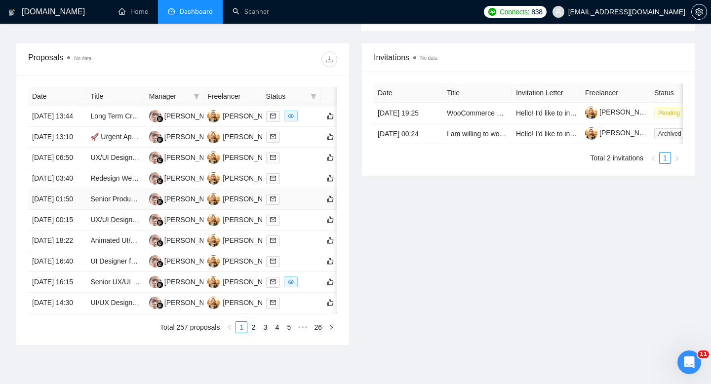
scroll to position [374, 0]
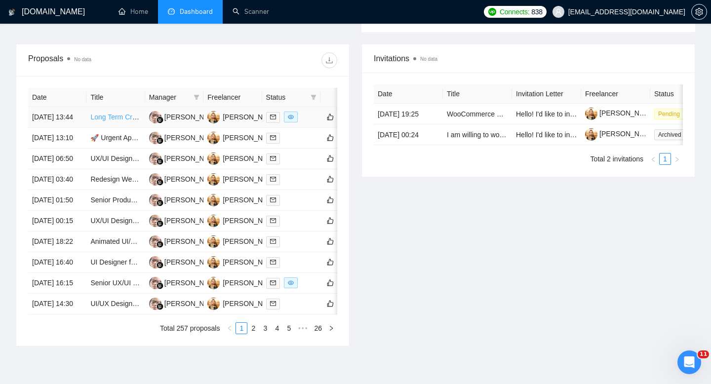
click at [111, 121] on link "Long Term Creative UI/UX Designer - Weekly payment" at bounding box center [173, 117] width 167 height 8
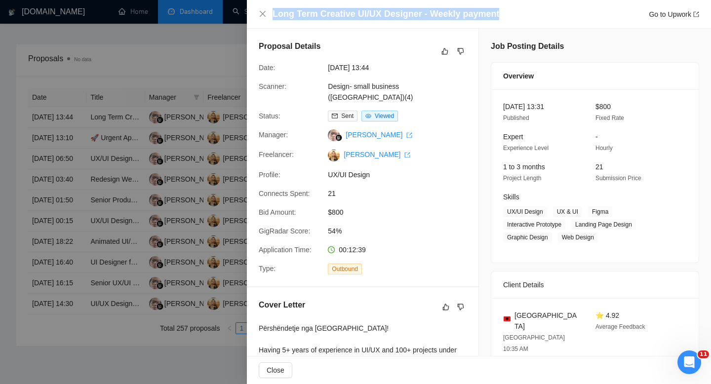
drag, startPoint x: 503, startPoint y: 12, endPoint x: 269, endPoint y: 18, distance: 234.6
click at [269, 18] on div "Long Term Creative UI/UX Designer - Weekly payment Go to Upwork" at bounding box center [479, 14] width 440 height 12
copy h4 "Long Term Creative UI/UX Designer - Weekly payment"
click at [261, 16] on icon "close" at bounding box center [263, 14] width 8 height 8
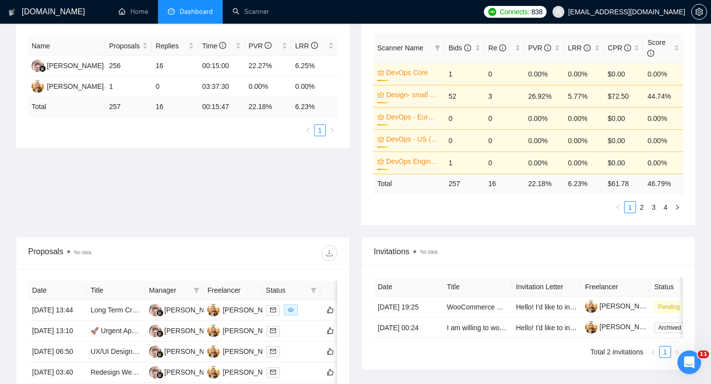
scroll to position [181, 0]
